Goal: Task Accomplishment & Management: Manage account settings

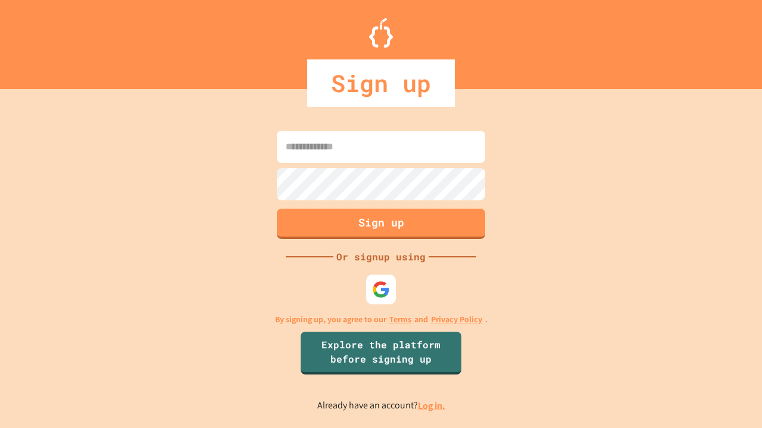
click at [432, 406] on link "Log in." at bounding box center [431, 406] width 27 height 12
